Goal: Task Accomplishment & Management: Use online tool/utility

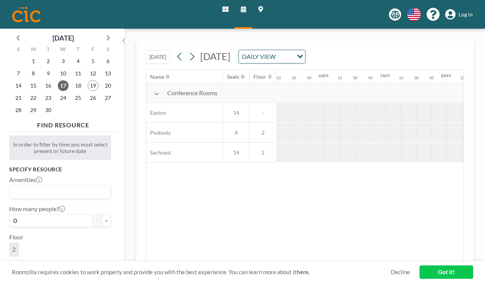
scroll to position [0, 386]
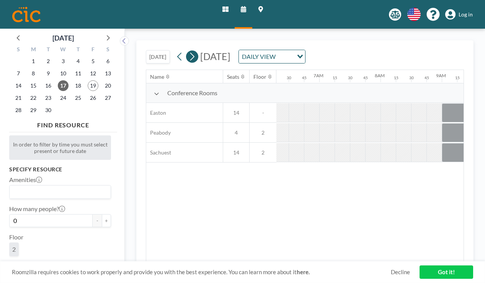
click at [188, 51] on icon at bounding box center [191, 56] width 7 height 11
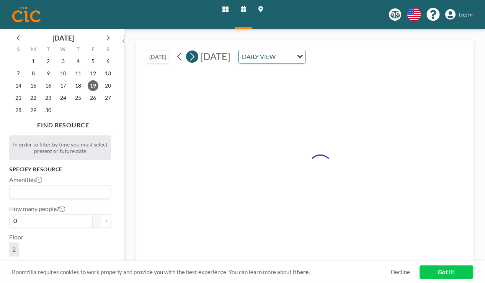
click at [188, 51] on icon at bounding box center [191, 56] width 7 height 11
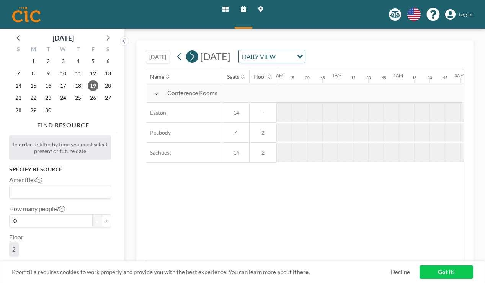
click at [188, 51] on icon at bounding box center [191, 56] width 7 height 11
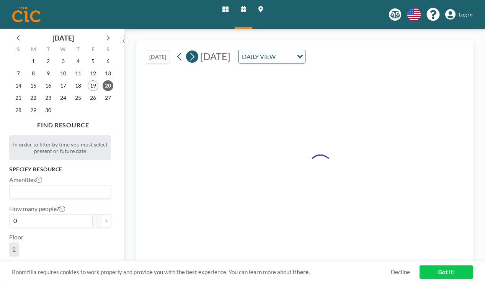
click at [188, 51] on icon at bounding box center [191, 56] width 7 height 11
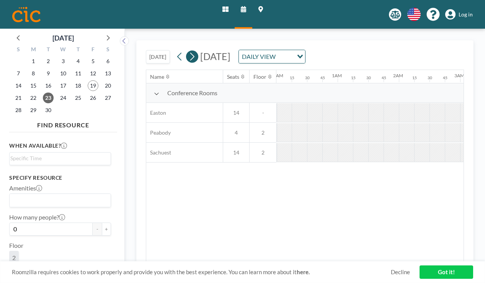
click at [188, 51] on icon at bounding box center [191, 56] width 7 height 11
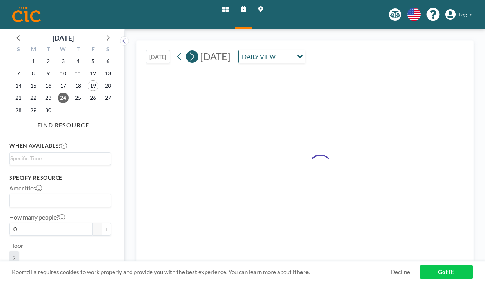
click at [188, 51] on icon at bounding box center [191, 56] width 7 height 11
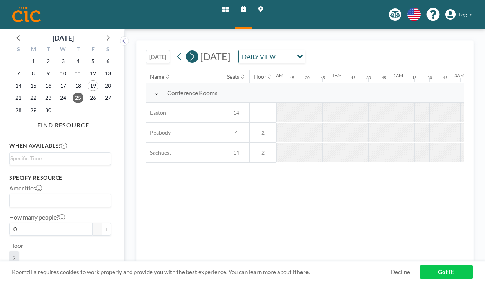
click at [188, 51] on icon at bounding box center [191, 56] width 7 height 11
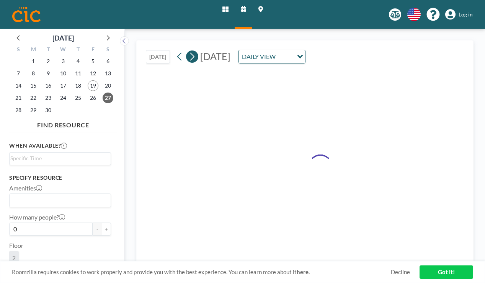
click at [188, 51] on icon at bounding box center [191, 56] width 7 height 11
click at [186, 51] on button at bounding box center [192, 57] width 12 height 12
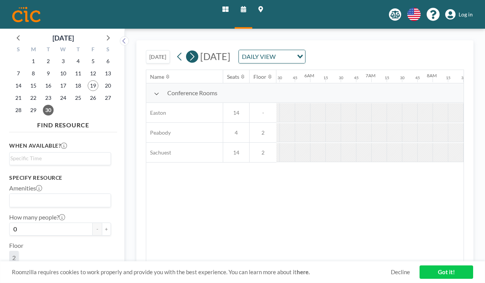
scroll to position [0, 386]
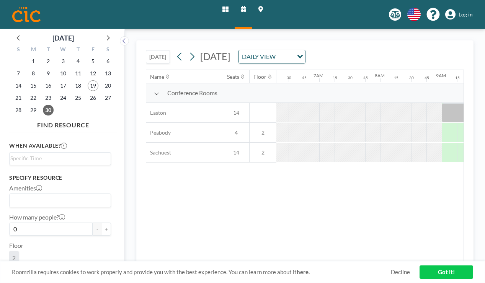
click at [146, 50] on button "[DATE]" at bounding box center [158, 56] width 24 height 13
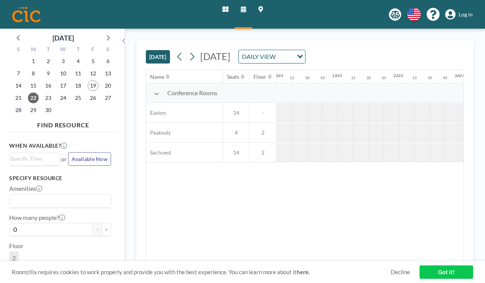
scroll to position [0, 473]
